Goal: Navigation & Orientation: Find specific page/section

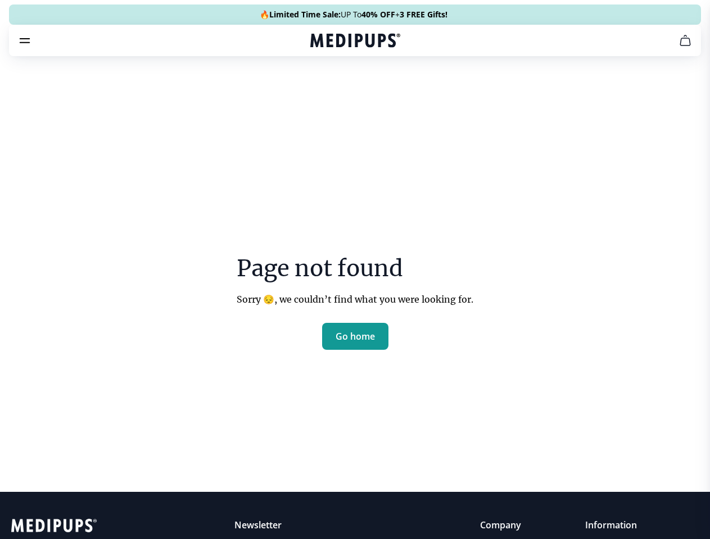
click at [354, 270] on section "Page not found Sorry 😔, we couldn’t find what you were looking for. Go home" at bounding box center [355, 276] width 710 height 431
click at [323, 90] on span "Supplements" at bounding box center [351, 95] width 56 height 11
click at [380, 89] on icon "button" at bounding box center [386, 95] width 13 height 13
click at [678, 47] on icon "cart" at bounding box center [684, 40] width 13 height 13
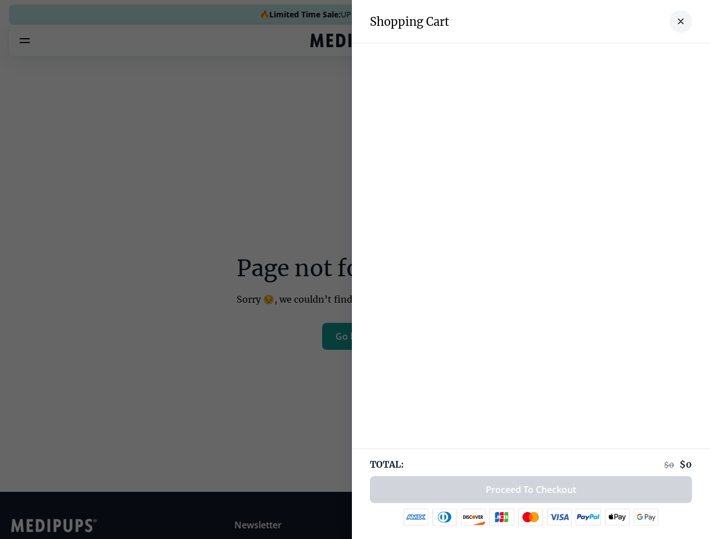
click at [546, 56] on div at bounding box center [355, 269] width 710 height 539
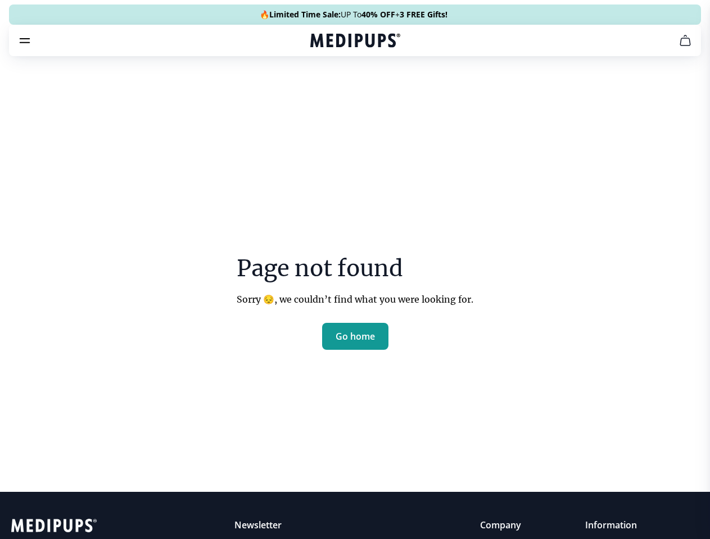
click at [0, 0] on span "Get FREE Gift" at bounding box center [0, 0] width 0 height 0
click at [0, 0] on icon "button" at bounding box center [0, 0] width 0 height 0
click at [355, 342] on span "Go home" at bounding box center [354, 336] width 39 height 11
